Goal: Transaction & Acquisition: Download file/media

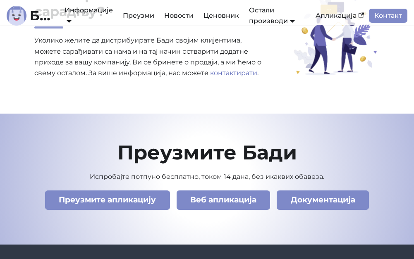
scroll to position [2804, 0]
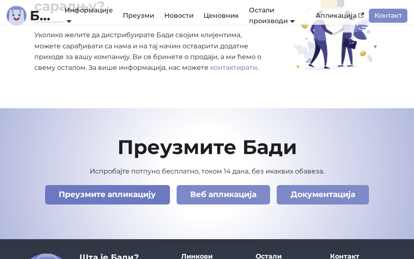
click at [141, 185] on link "Преузмите апликацију" at bounding box center [107, 194] width 125 height 19
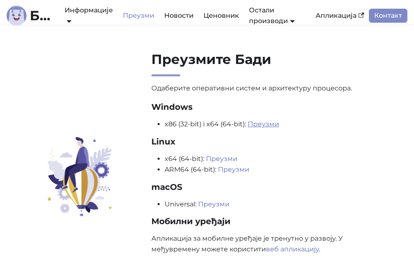
click at [258, 122] on link "Преузми" at bounding box center [262, 124] width 31 height 8
click at [307, 162] on li "x64 (64-bit): Преузми" at bounding box center [271, 159] width 215 height 11
click at [56, 68] on div "Преузмите [PERSON_NAME] Одаберите оперативни систем и архитектуру процесора. Wi…" at bounding box center [207, 178] width 414 height 254
